Goal: Navigation & Orientation: Understand site structure

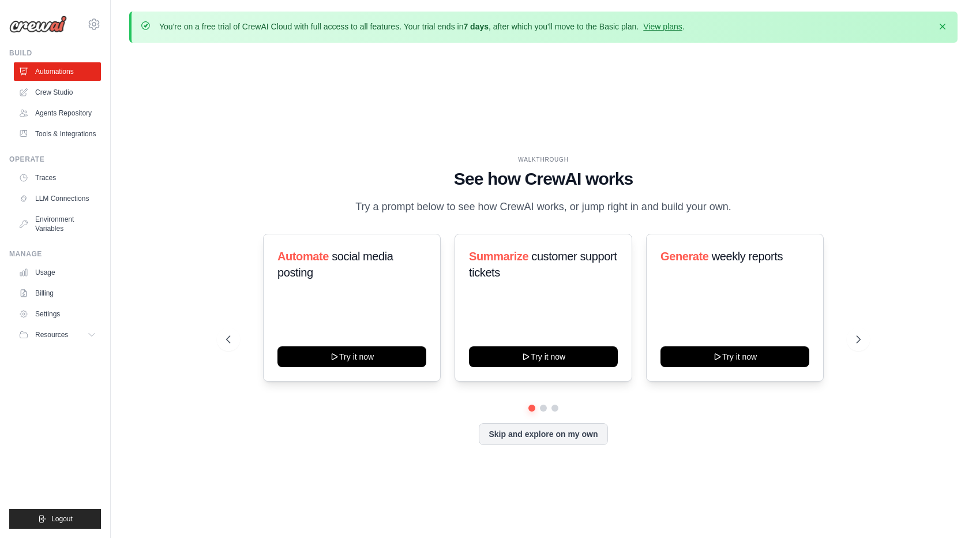
click at [795, 115] on div "WALKTHROUGH See how [PERSON_NAME] works Try a prompt below to see how [PERSON_N…" at bounding box center [543, 309] width 828 height 514
click at [93, 110] on link "Agents Repository" at bounding box center [58, 113] width 87 height 18
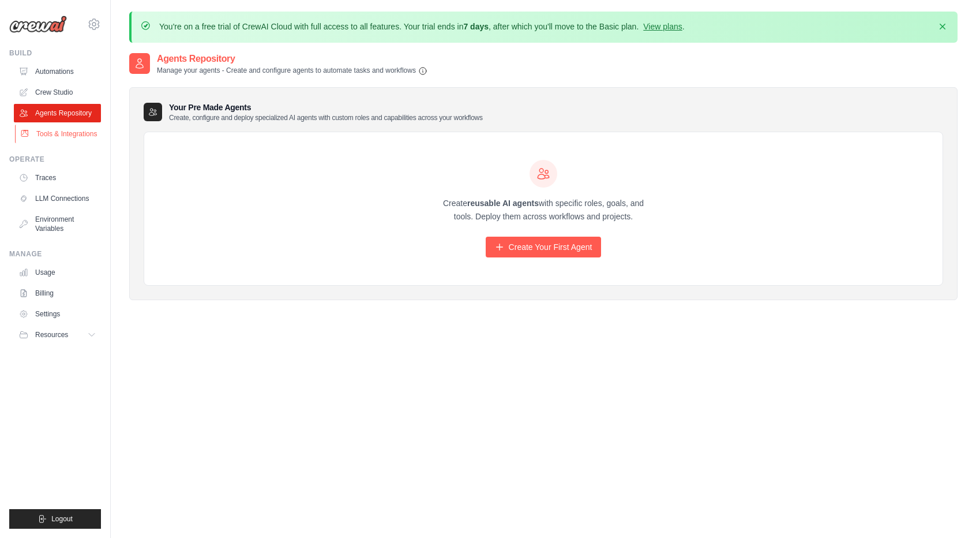
click at [88, 132] on link "Tools & Integrations" at bounding box center [58, 134] width 87 height 18
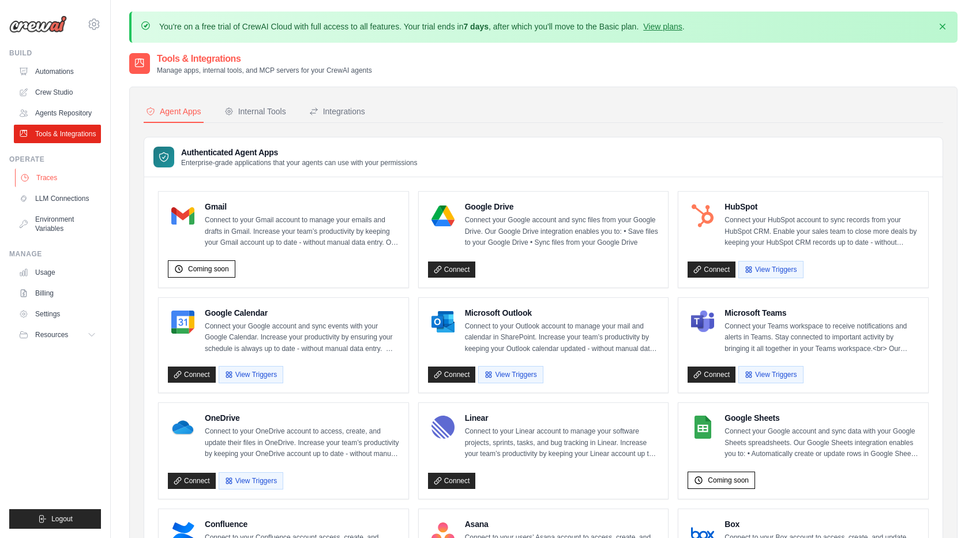
click at [53, 171] on link "Traces" at bounding box center [58, 177] width 87 height 18
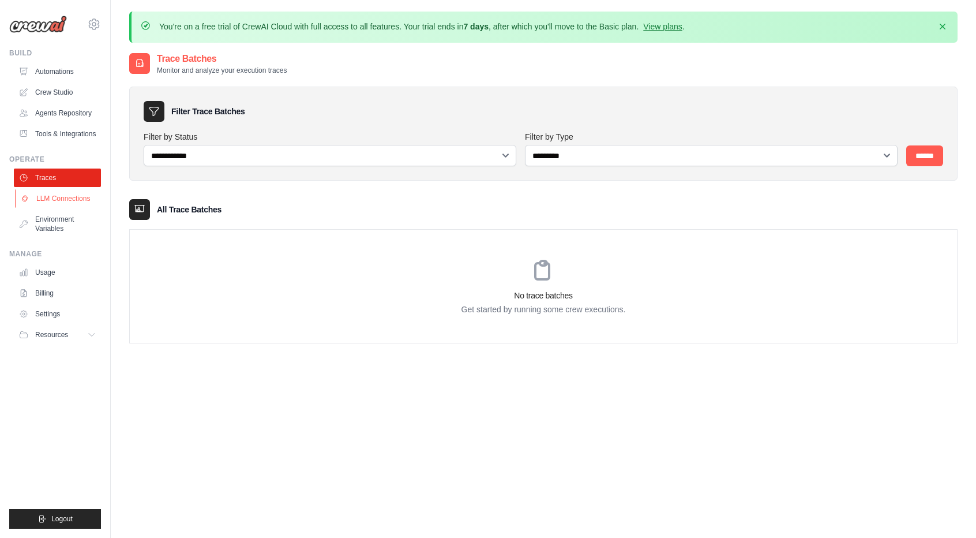
click at [61, 200] on link "LLM Connections" at bounding box center [58, 198] width 87 height 18
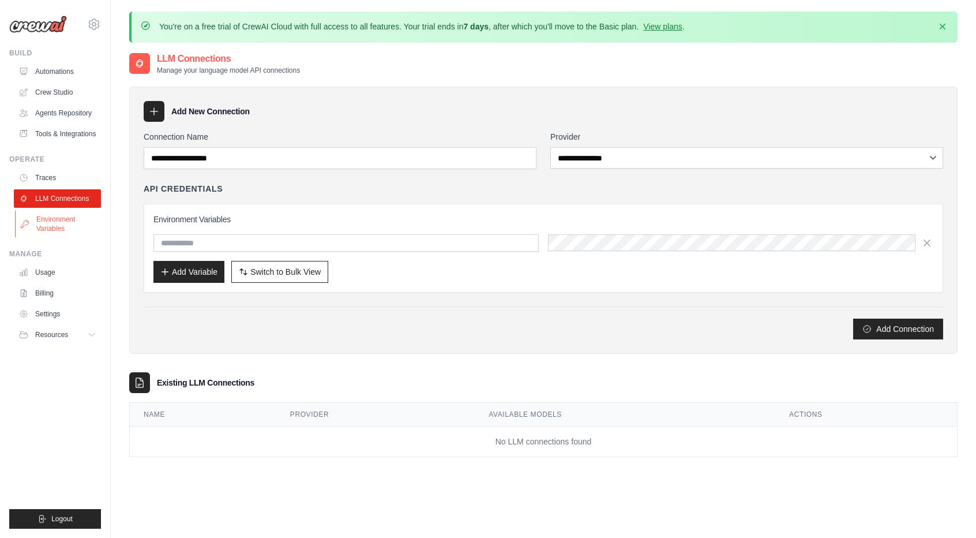
click at [59, 216] on link "Environment Variables" at bounding box center [58, 224] width 87 height 28
